Goal: Information Seeking & Learning: Learn about a topic

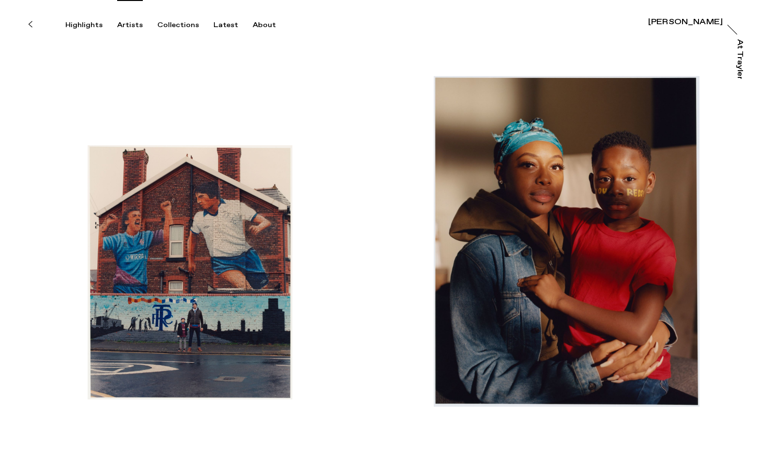
click at [129, 25] on div "Artists" at bounding box center [130, 25] width 26 height 9
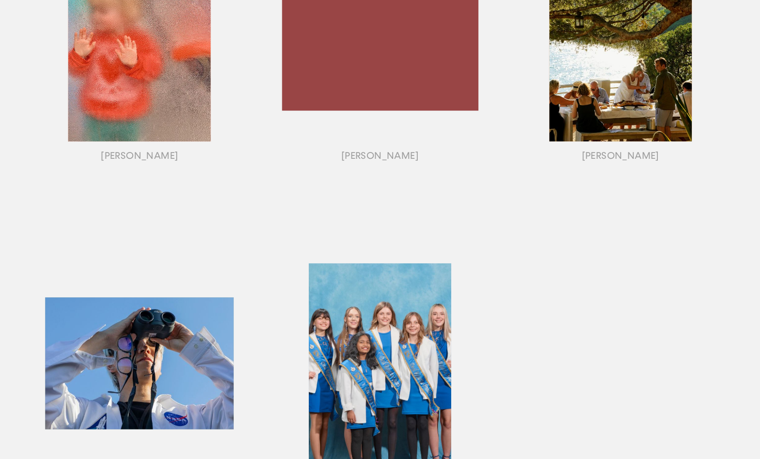
scroll to position [807, 0]
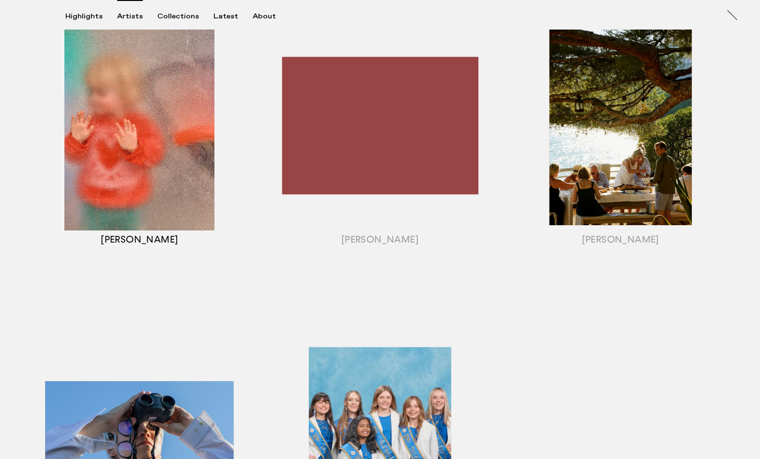
click at [148, 117] on div "button" at bounding box center [139, 137] width 240 height 302
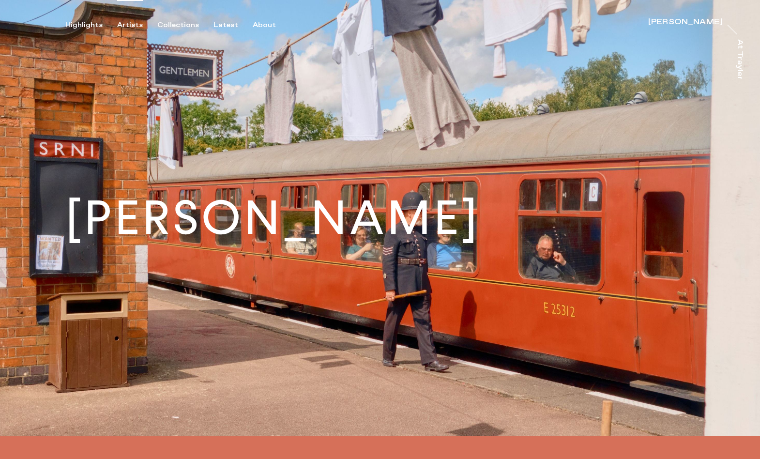
click at [131, 26] on div "Artists" at bounding box center [130, 25] width 26 height 9
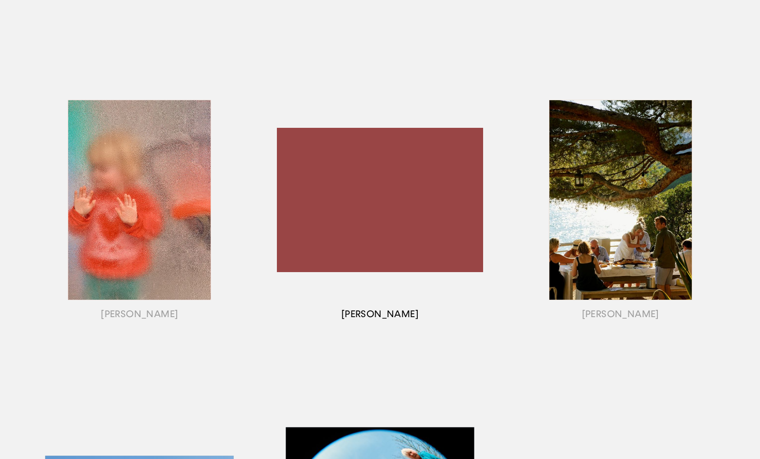
scroll to position [732, 0]
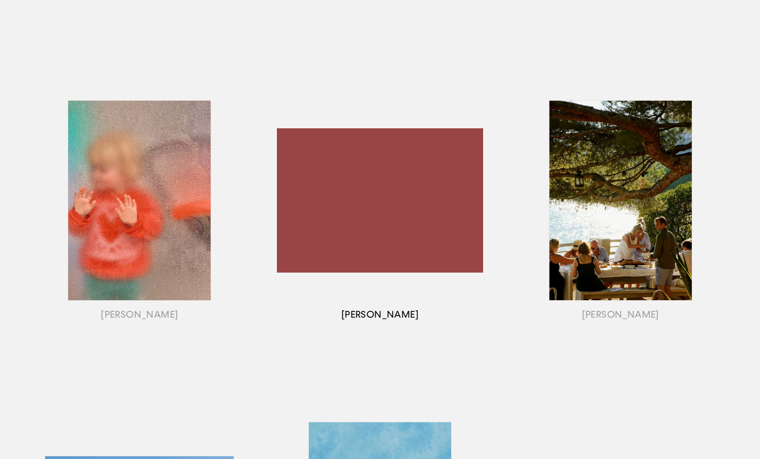
click at [391, 187] on div "button" at bounding box center [380, 212] width 240 height 302
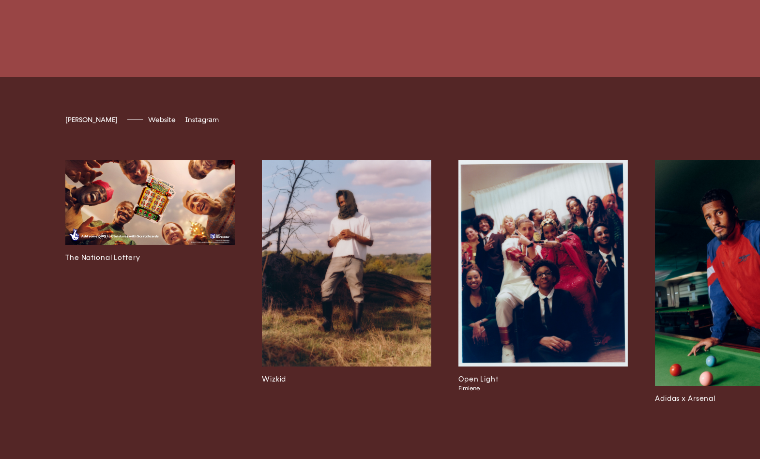
click at [580, 301] on img at bounding box center [542, 263] width 169 height 206
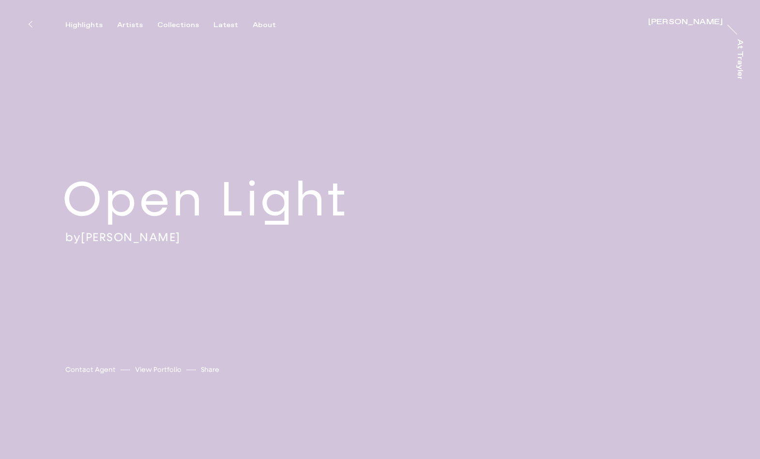
click at [35, 23] on button at bounding box center [29, 24] width 21 height 21
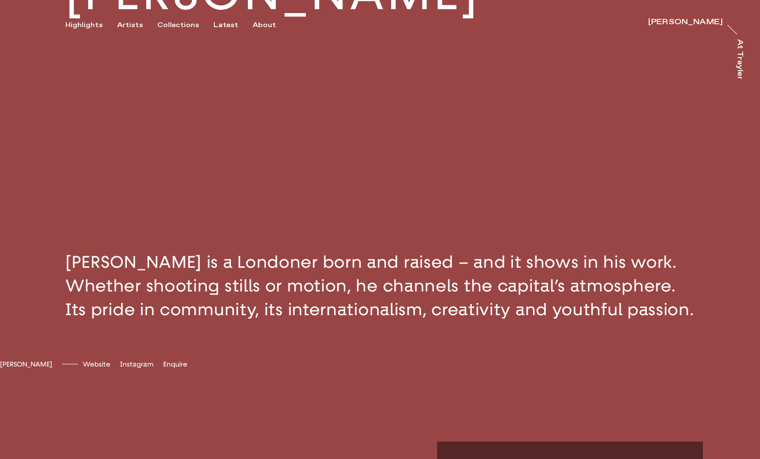
scroll to position [439, 0]
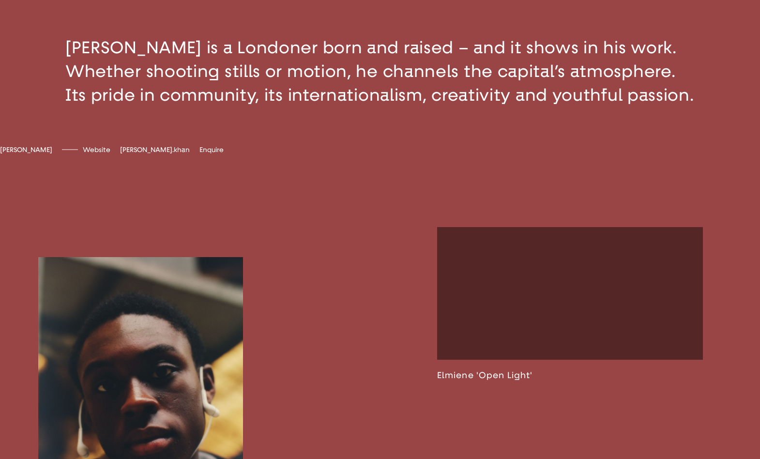
click at [179, 154] on span "[PERSON_NAME].khan" at bounding box center [155, 150] width 70 height 8
